Goal: Check status: Check status

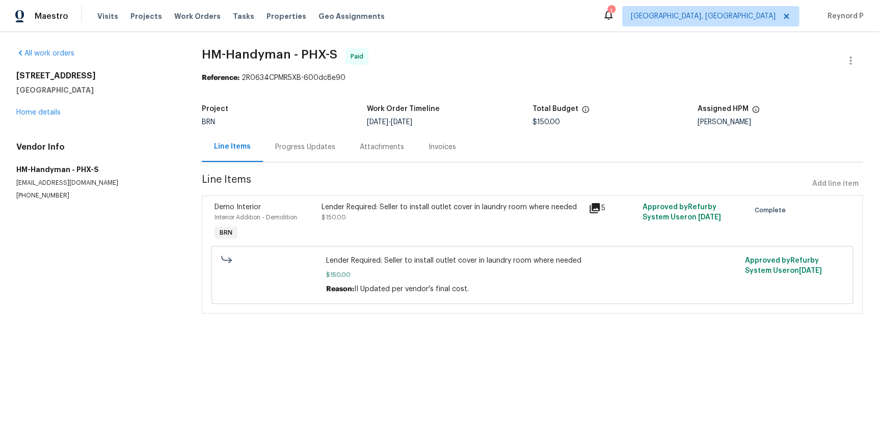
click at [312, 148] on div "Progress Updates" at bounding box center [305, 147] width 60 height 10
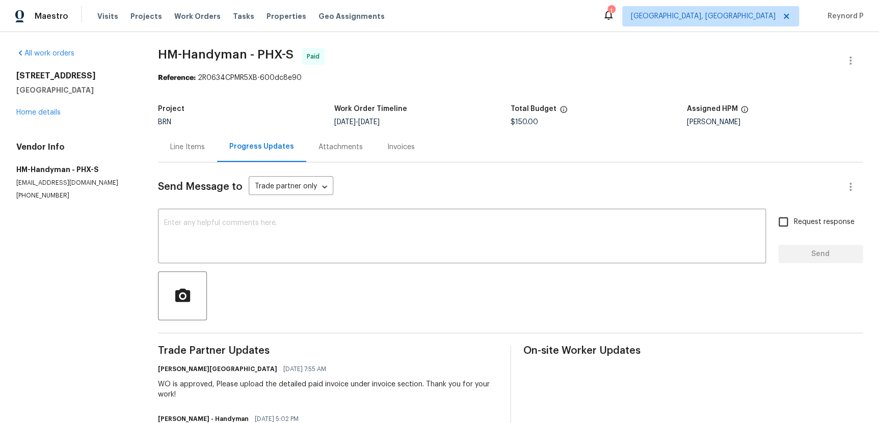
click at [192, 149] on div "Line Items" at bounding box center [187, 147] width 35 height 10
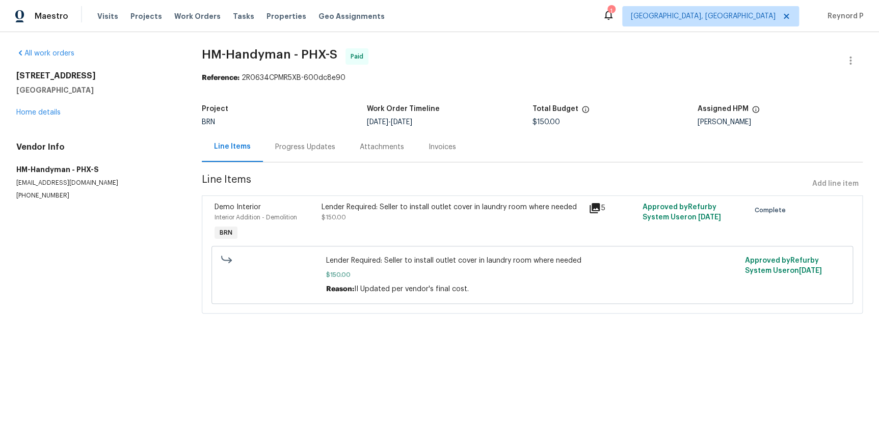
click at [414, 208] on div "Lender Required: Seller to install outlet cover in laundry room where needed" at bounding box center [452, 207] width 261 height 10
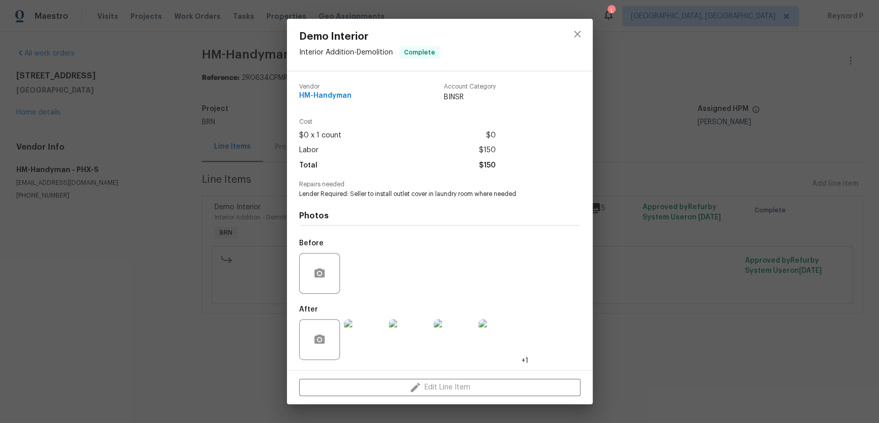
click at [619, 256] on div "Demo Interior Interior Addition - Demolition Complete Vendor HM-Handyman Accoun…" at bounding box center [439, 211] width 879 height 423
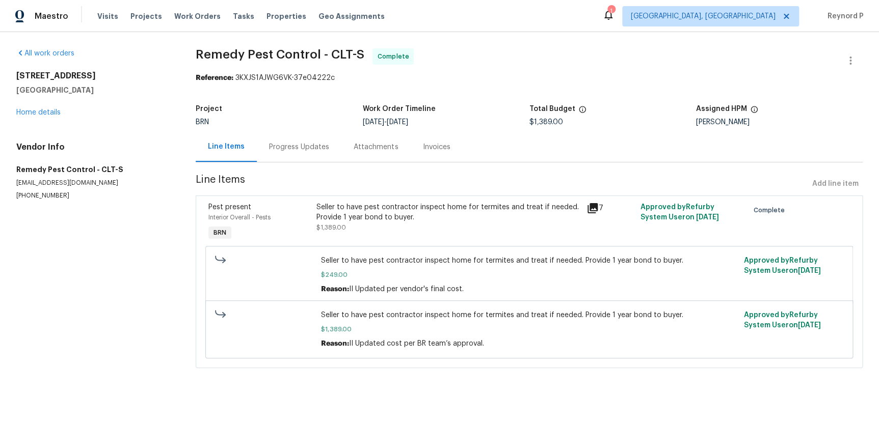
click at [304, 150] on div "Progress Updates" at bounding box center [299, 147] width 60 height 10
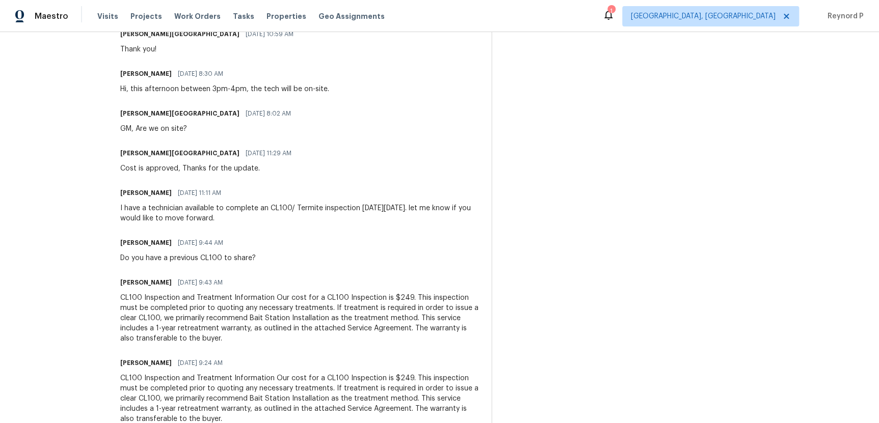
scroll to position [1248, 0]
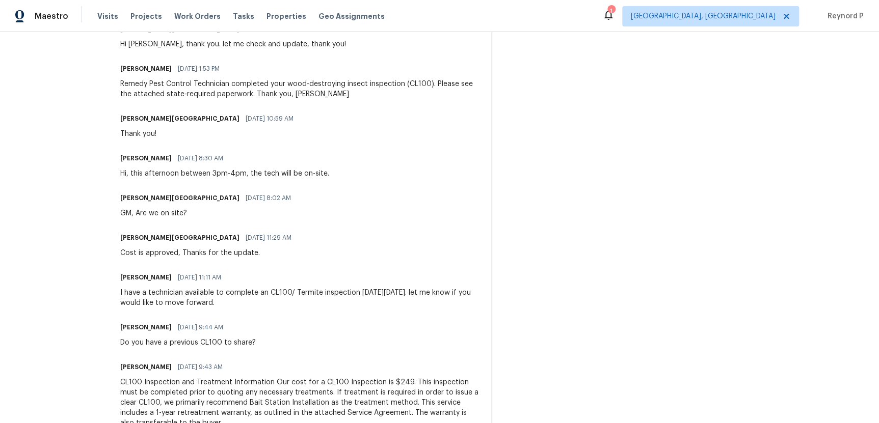
click at [369, 288] on div "I have a technician available to complete an CL100/ Termite inspection on Monda…" at bounding box center [299, 298] width 359 height 20
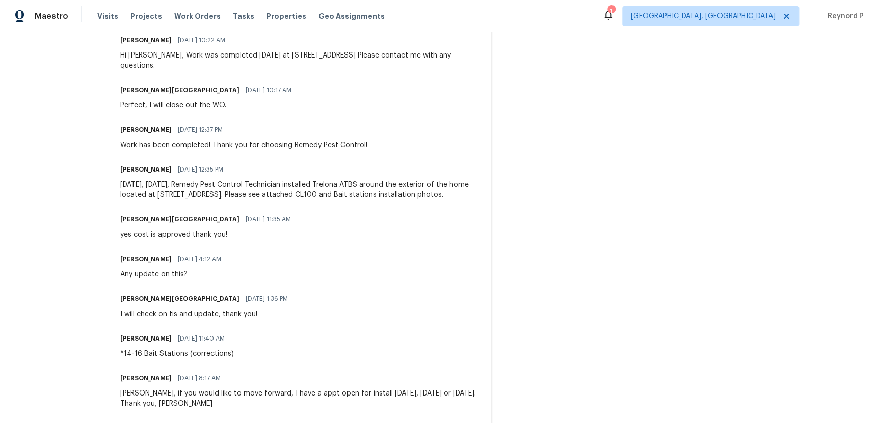
scroll to position [448, 0]
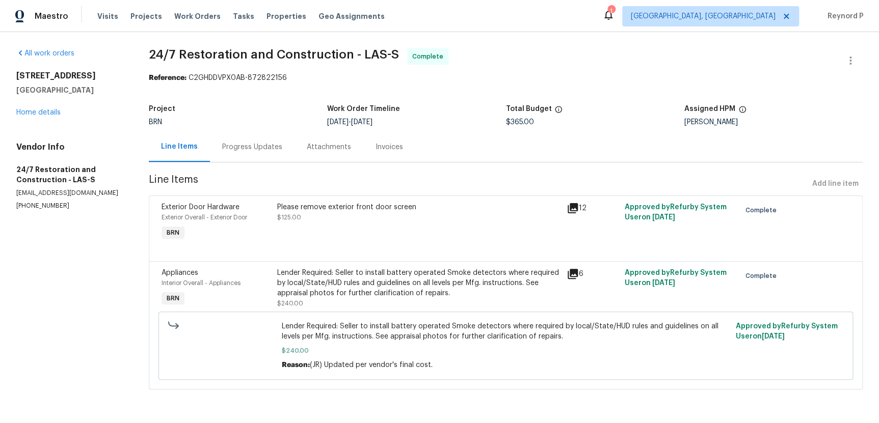
click at [238, 149] on div "Progress Updates" at bounding box center [252, 147] width 60 height 10
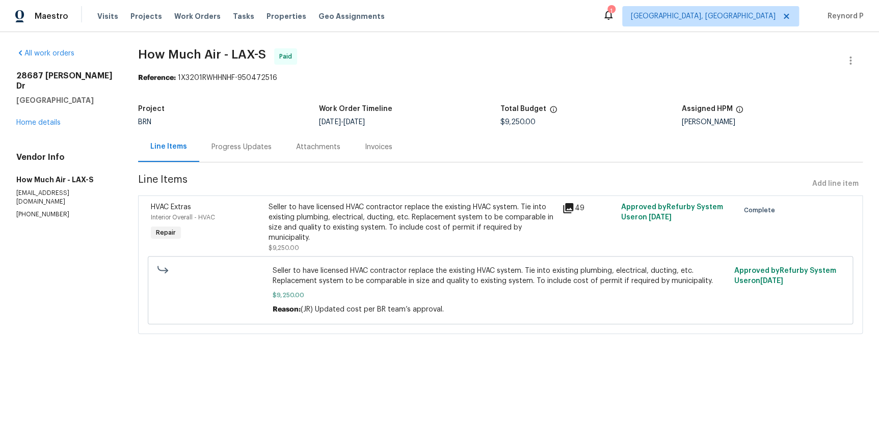
click at [223, 146] on div "Progress Updates" at bounding box center [241, 147] width 60 height 10
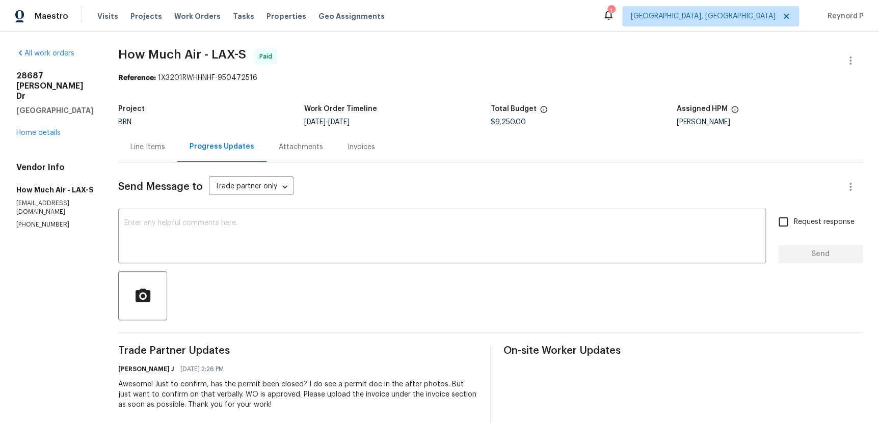
scroll to position [7, 0]
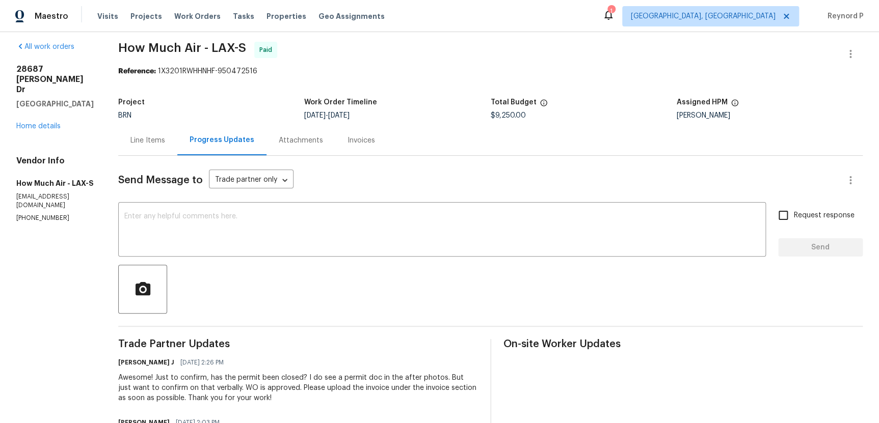
click at [152, 145] on div "Line Items" at bounding box center [147, 141] width 35 height 10
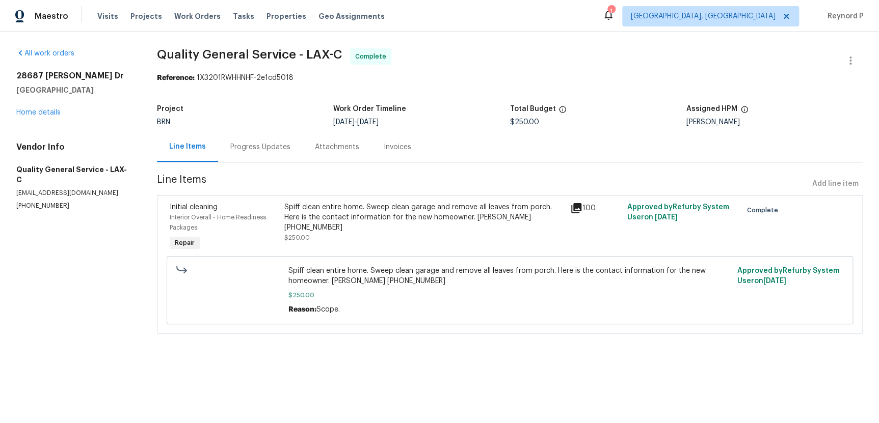
click at [272, 146] on div "Progress Updates" at bounding box center [260, 147] width 60 height 10
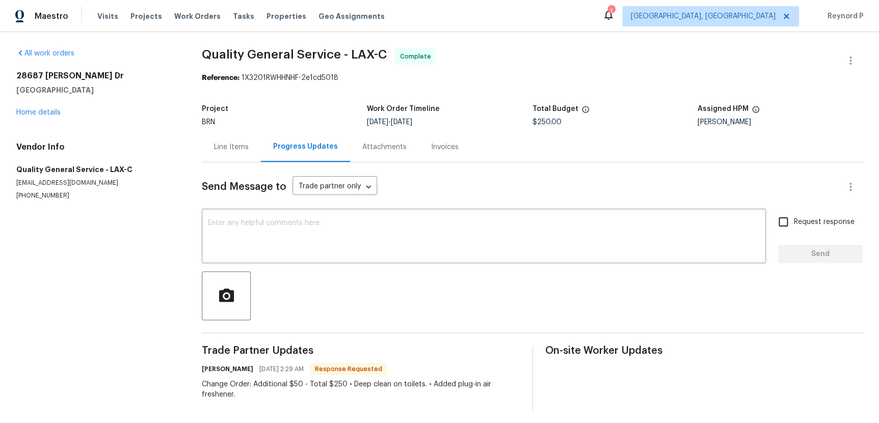
scroll to position [6, 0]
